Goal: Transaction & Acquisition: Purchase product/service

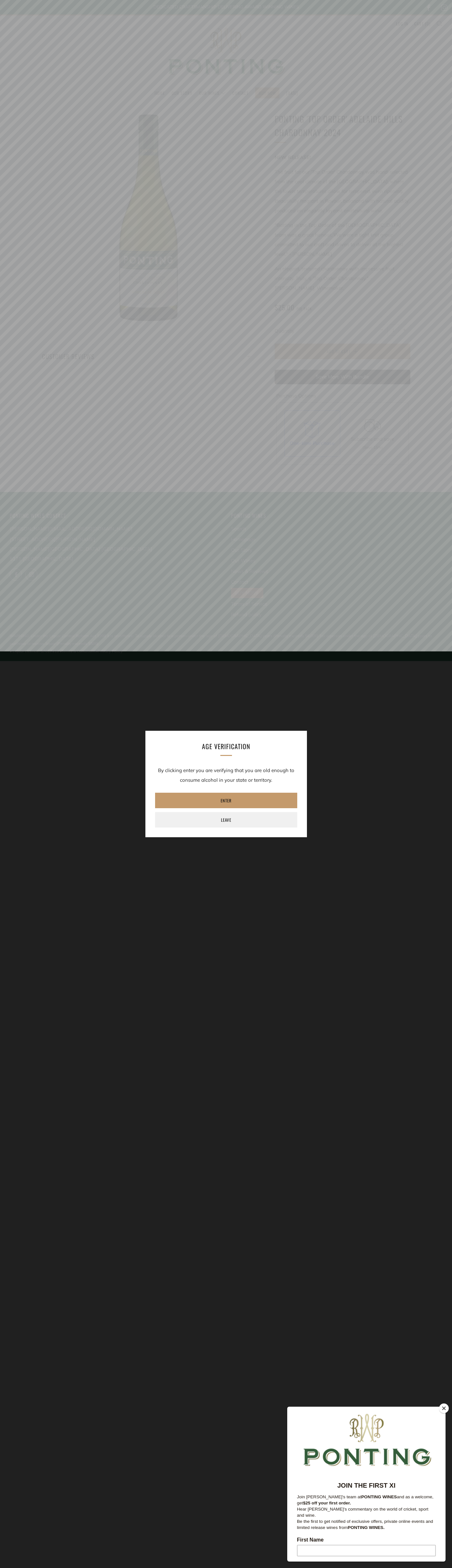
click at [443, 1409] on button "Close" at bounding box center [443, 1409] width 10 height 10
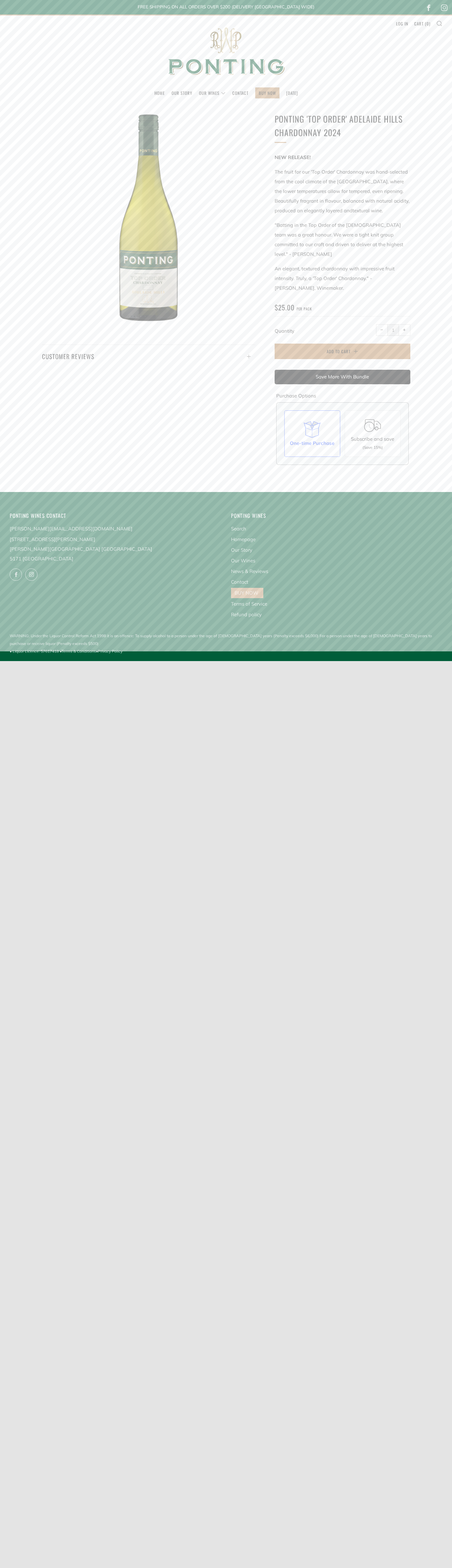
click at [342, 348] on span "Add to Cart" at bounding box center [338, 351] width 24 height 7
click at [422, 24] on link "Cart ( 0 )" at bounding box center [422, 23] width 16 height 10
click at [226, 58] on img at bounding box center [226, 51] width 129 height 72
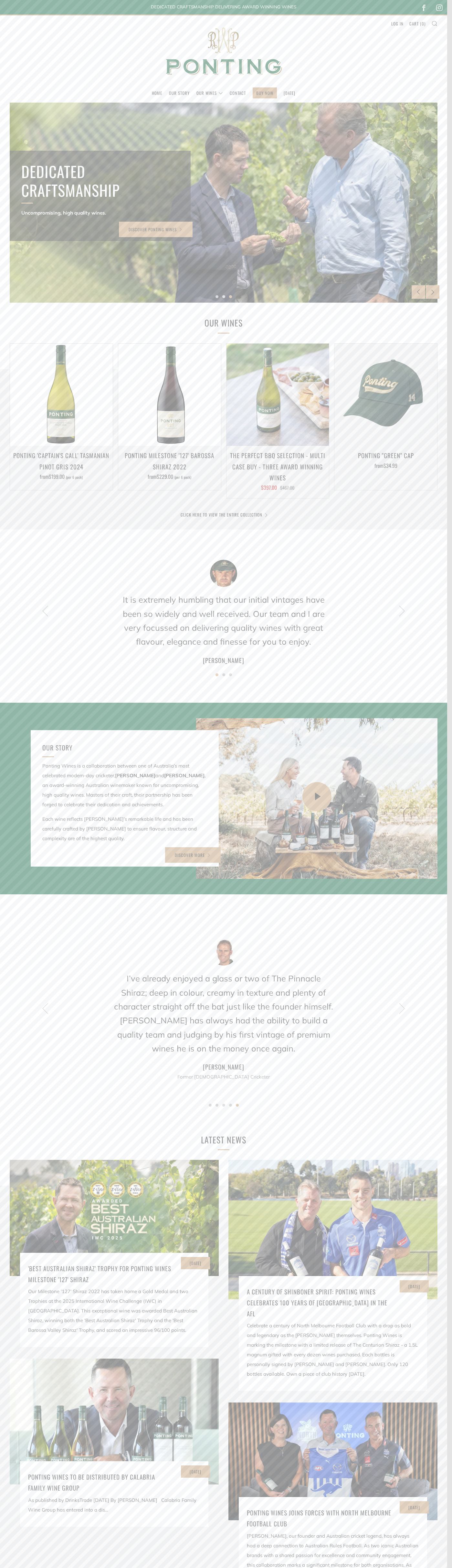
click at [67, 16] on header "Menu Search Cart Home Our Story Our Wines 0 )" at bounding box center [224, 58] width 447 height 88
click at [447, 1253] on html "Home Our Story Our Wines The Collection News & Reviews Contact BUY NOW" at bounding box center [224, 985] width 447 height 1971
click at [404, 1567] on html "Home Our Story Our Wines The Collection News & Reviews Contact BUY NOW" at bounding box center [224, 985] width 447 height 1971
click at [31, 1298] on div "Our Milestone '127' Shiraz 2022 has taken home a Gold Medal and two Trophies at…" at bounding box center [114, 1311] width 172 height 49
